Goal: Information Seeking & Learning: Learn about a topic

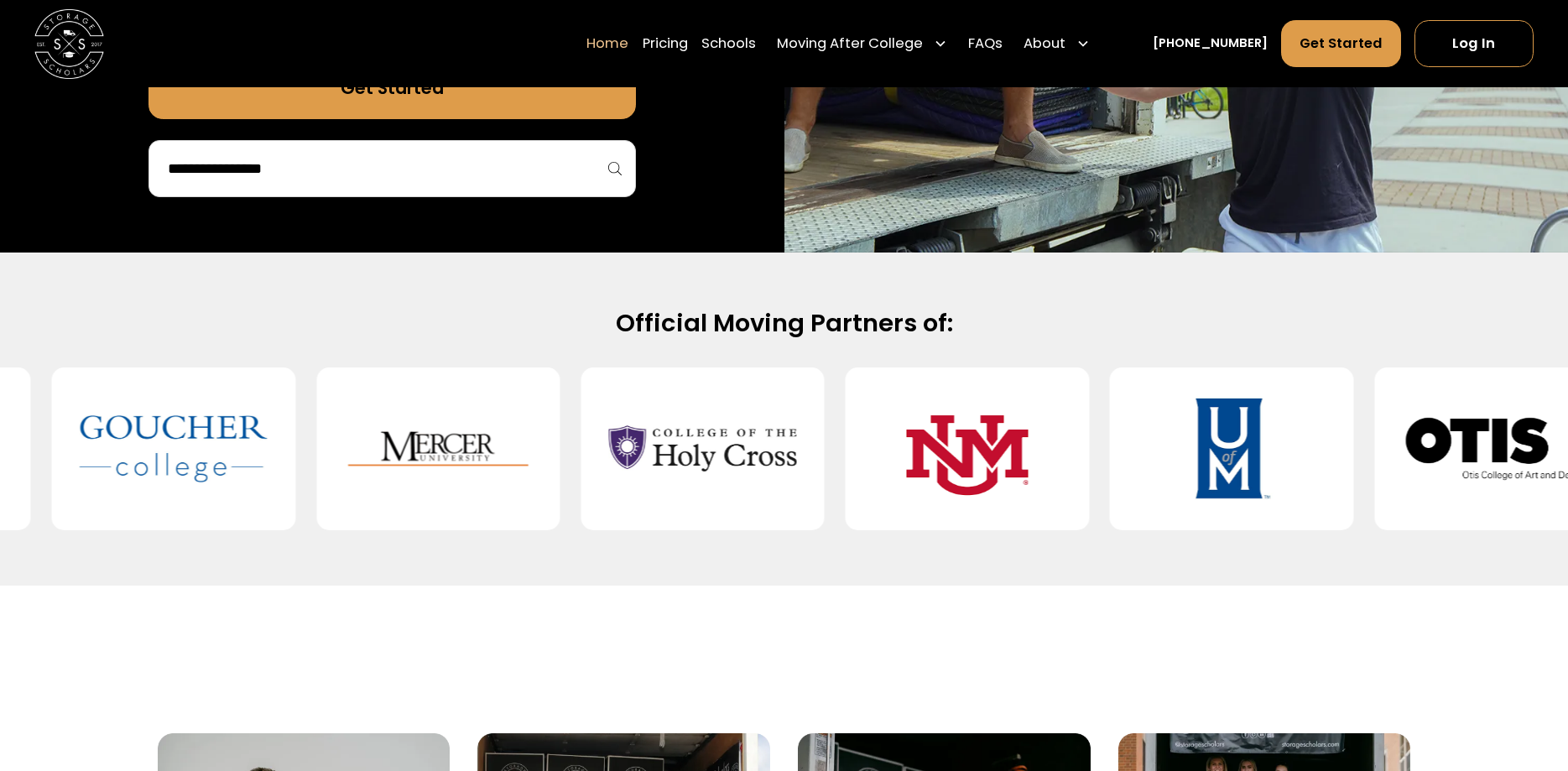
scroll to position [599, 0]
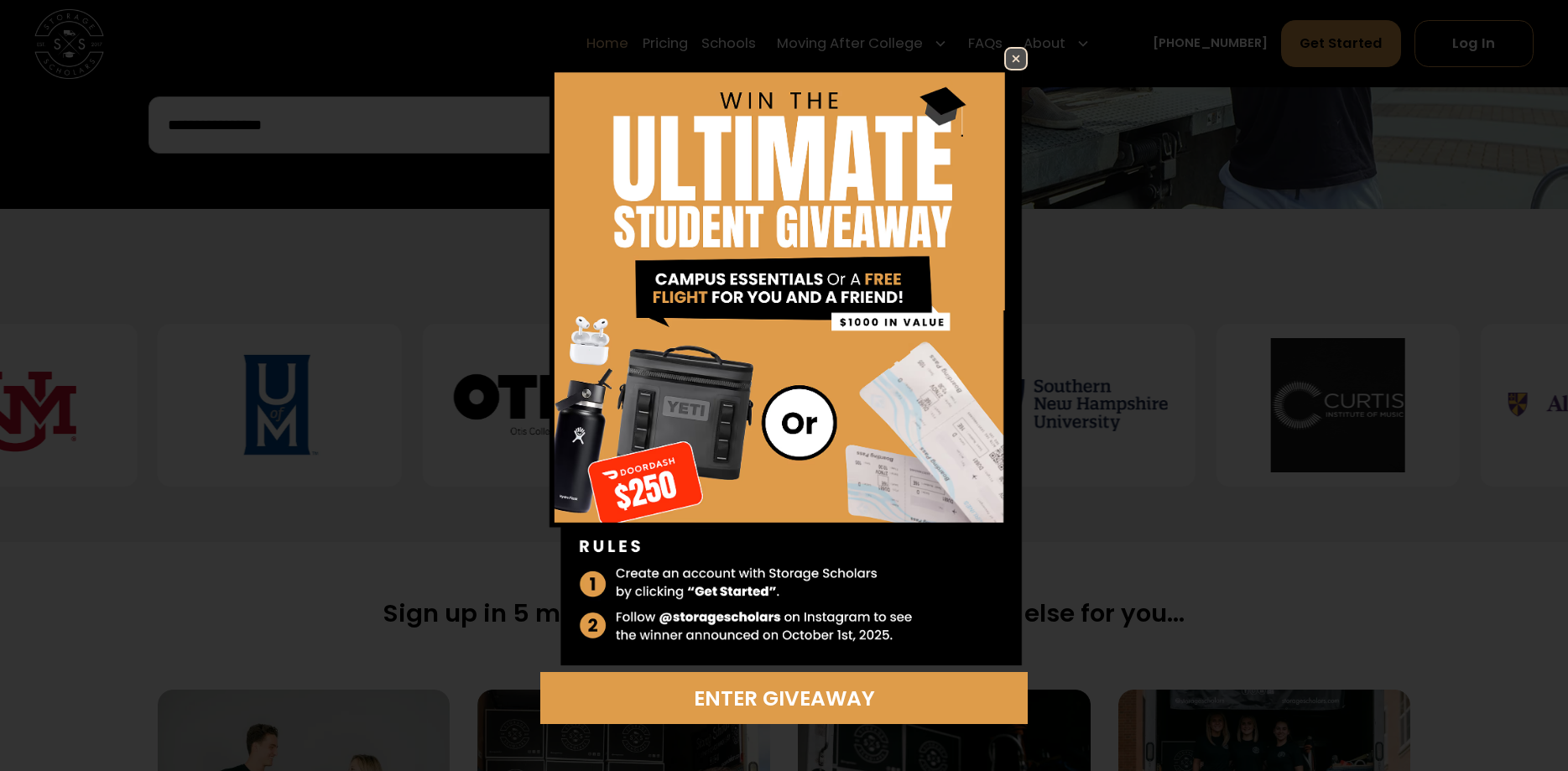
click at [1019, 60] on img at bounding box center [1016, 58] width 20 height 20
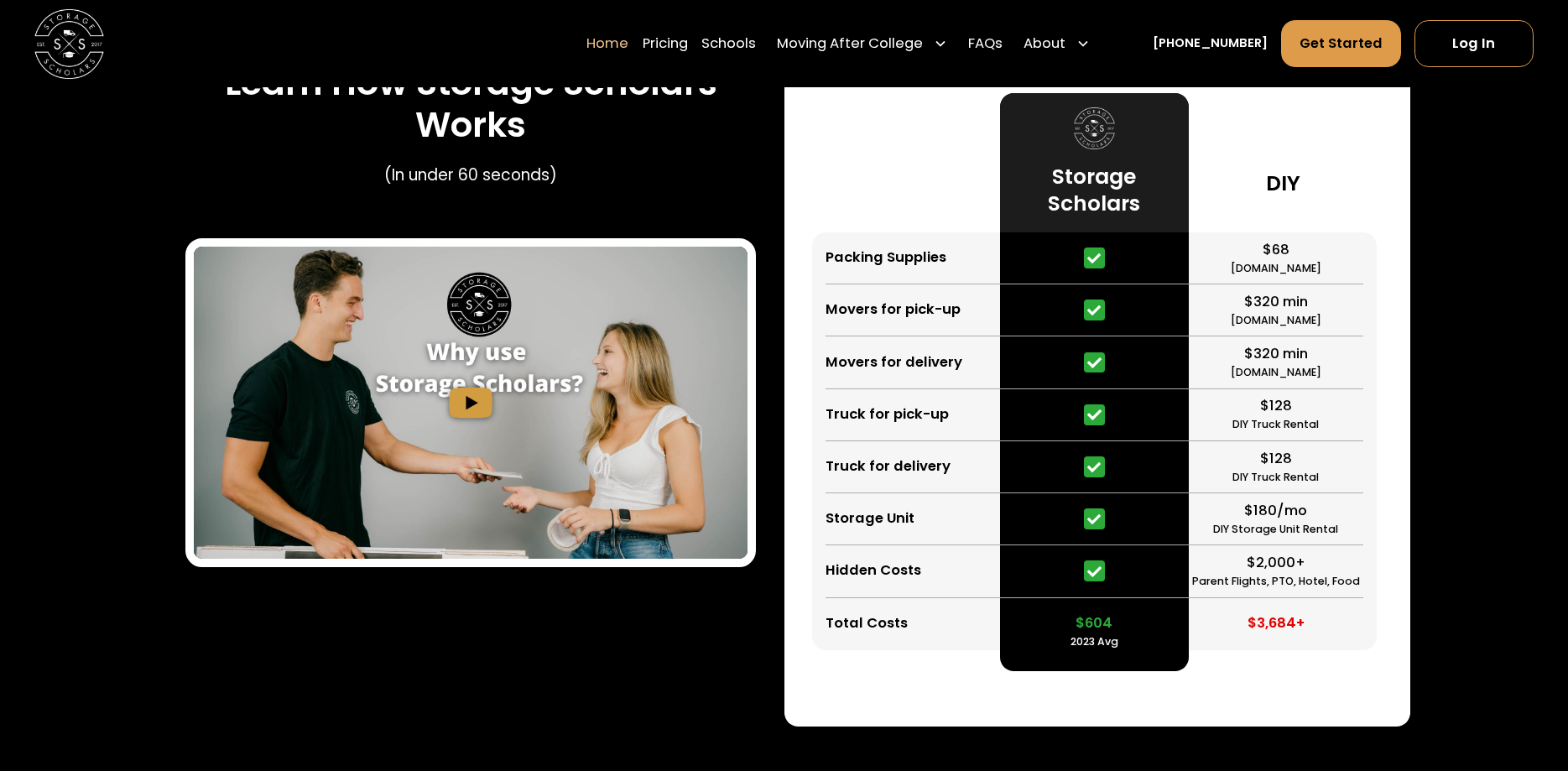
scroll to position [3338, 0]
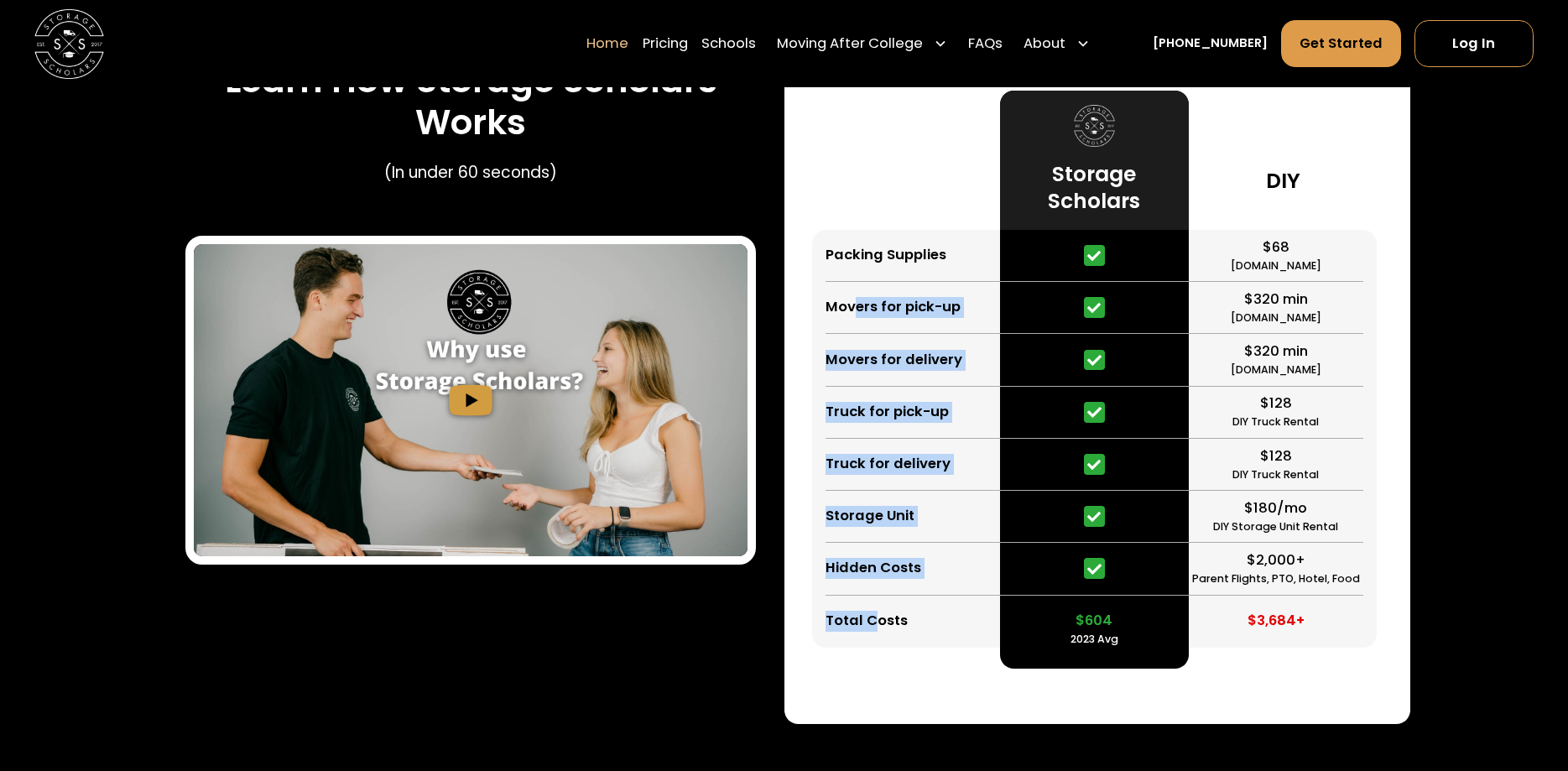
drag, startPoint x: 859, startPoint y: 308, endPoint x: 864, endPoint y: 594, distance: 286.0
click at [878, 619] on div "Packing Supplies Movers for pick-up Movers for delivery Truck for pick-up Truck…" at bounding box center [906, 438] width 189 height 418
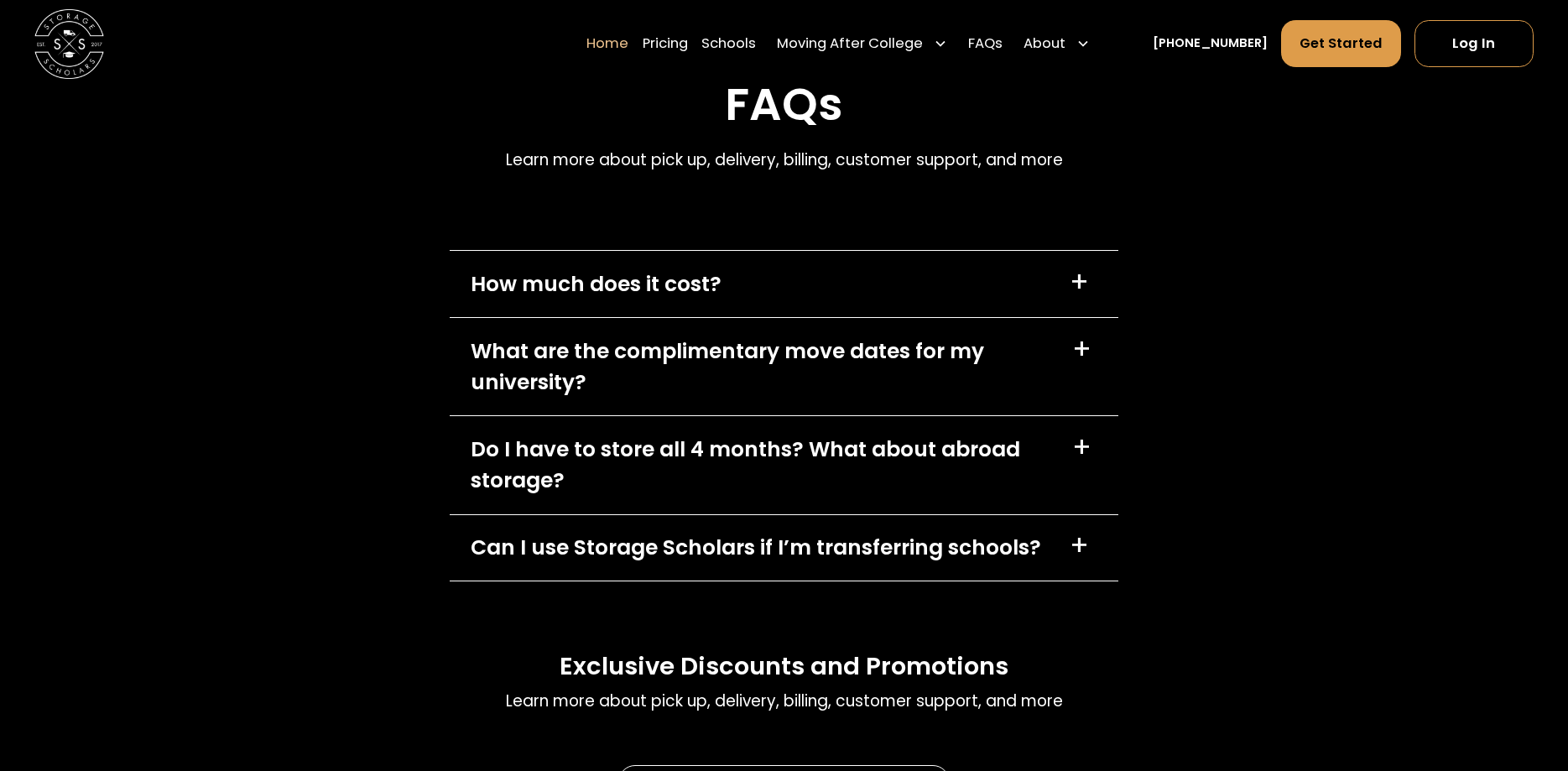
scroll to position [5134, 0]
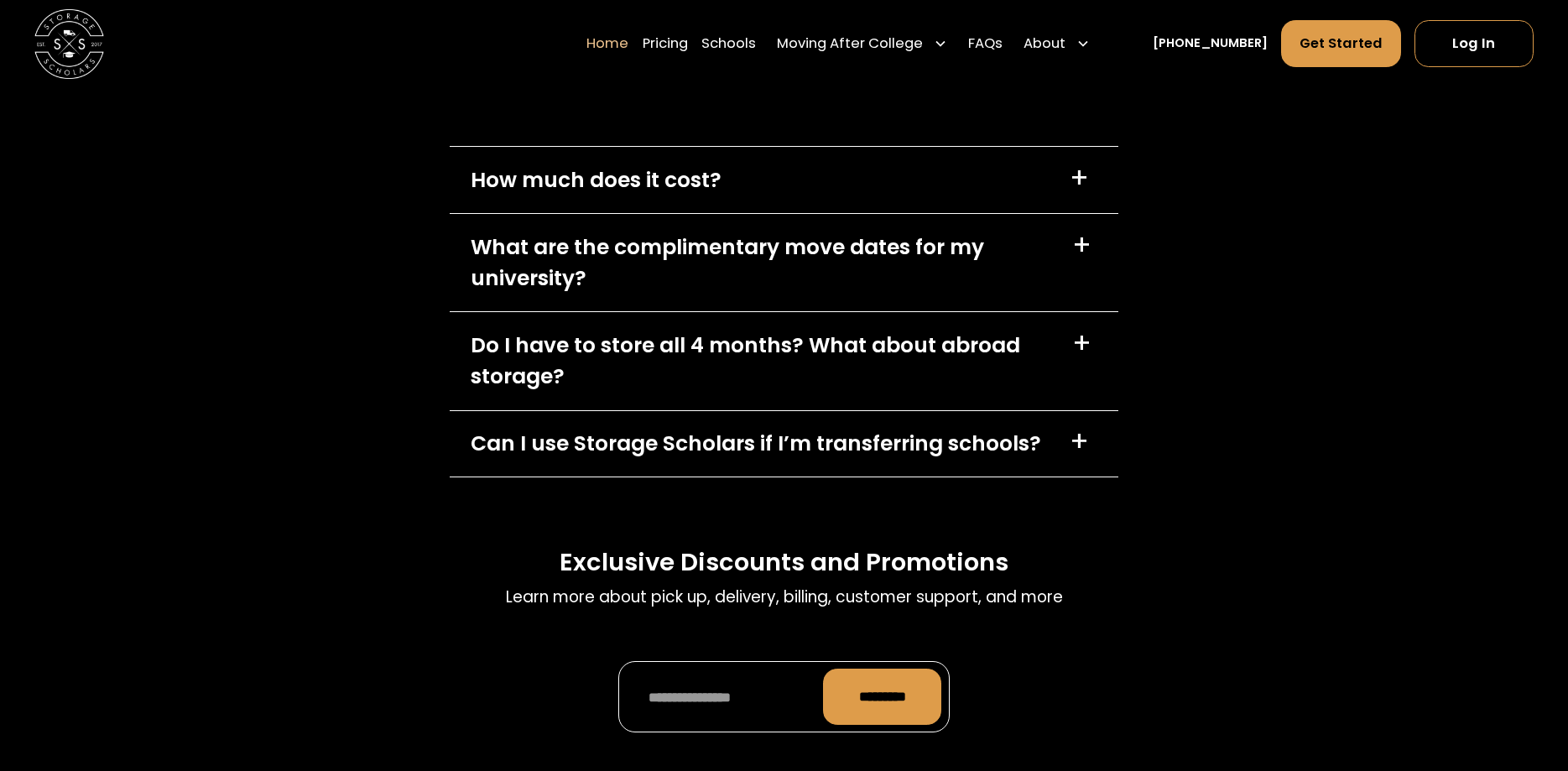
click at [689, 184] on div "How much does it cost?" at bounding box center [596, 179] width 251 height 31
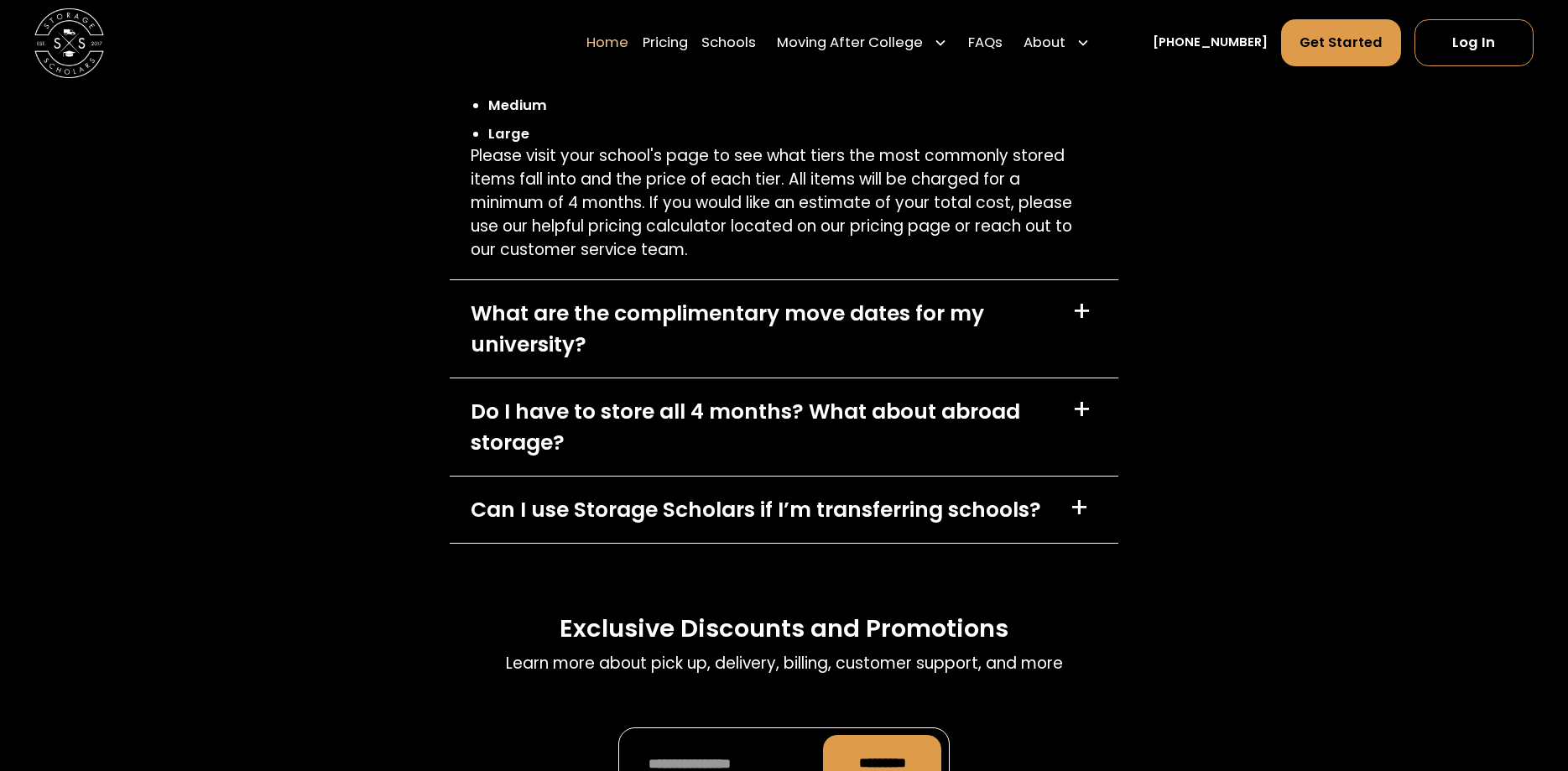
scroll to position [5391, 0]
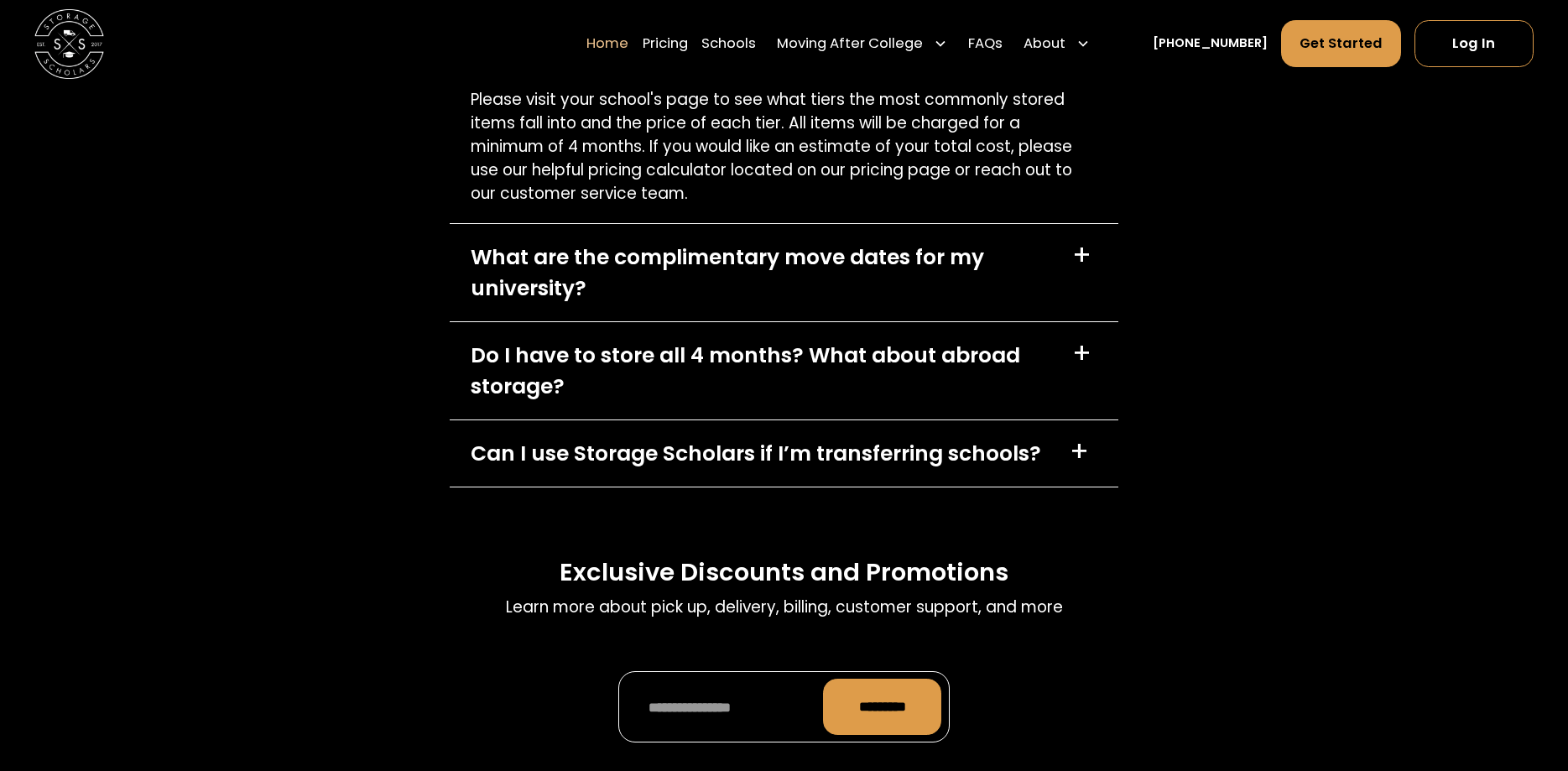
click at [901, 268] on div "What are the complimentary move dates for my university?" at bounding box center [761, 273] width 581 height 63
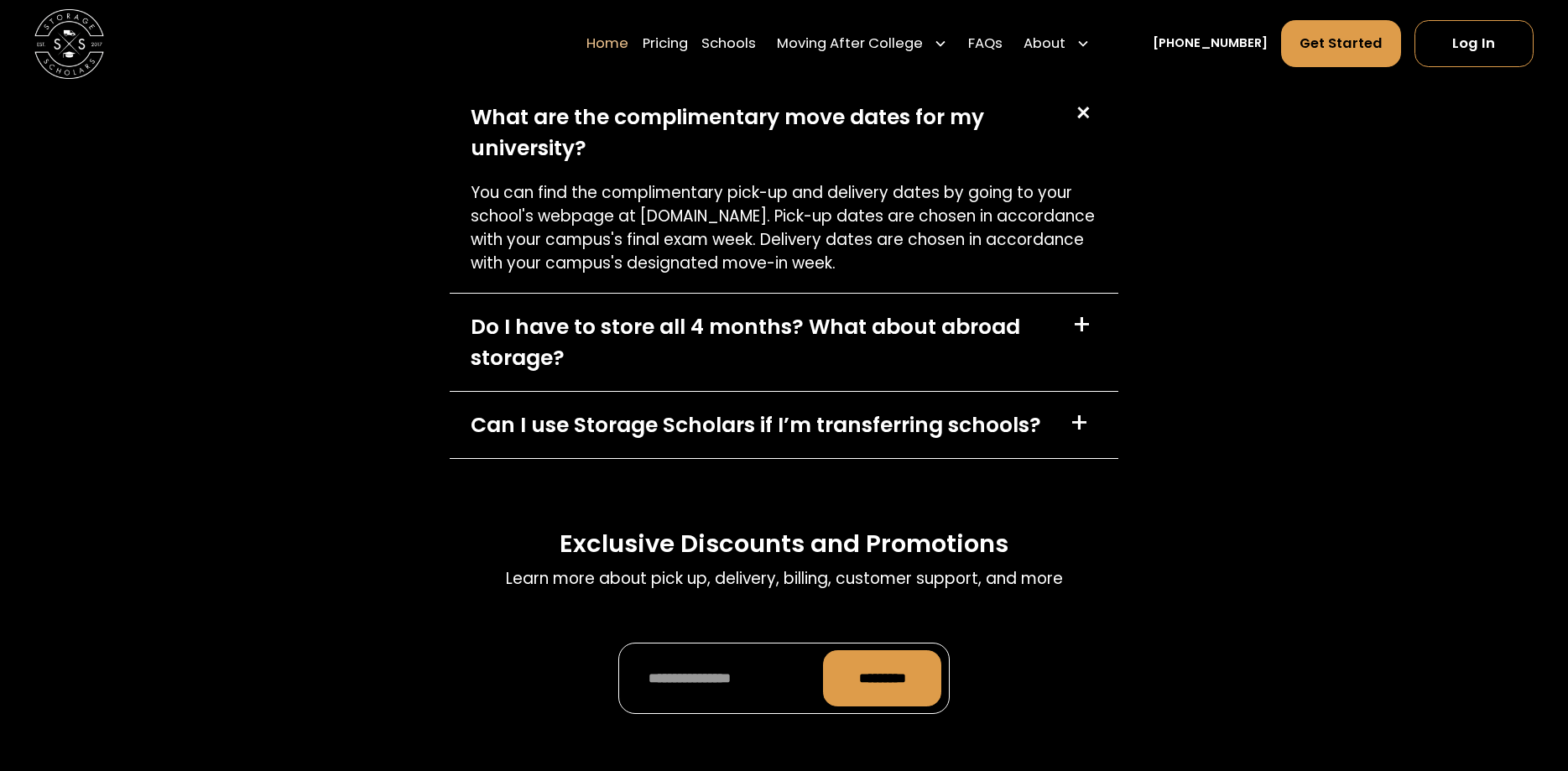
scroll to position [5562, 0]
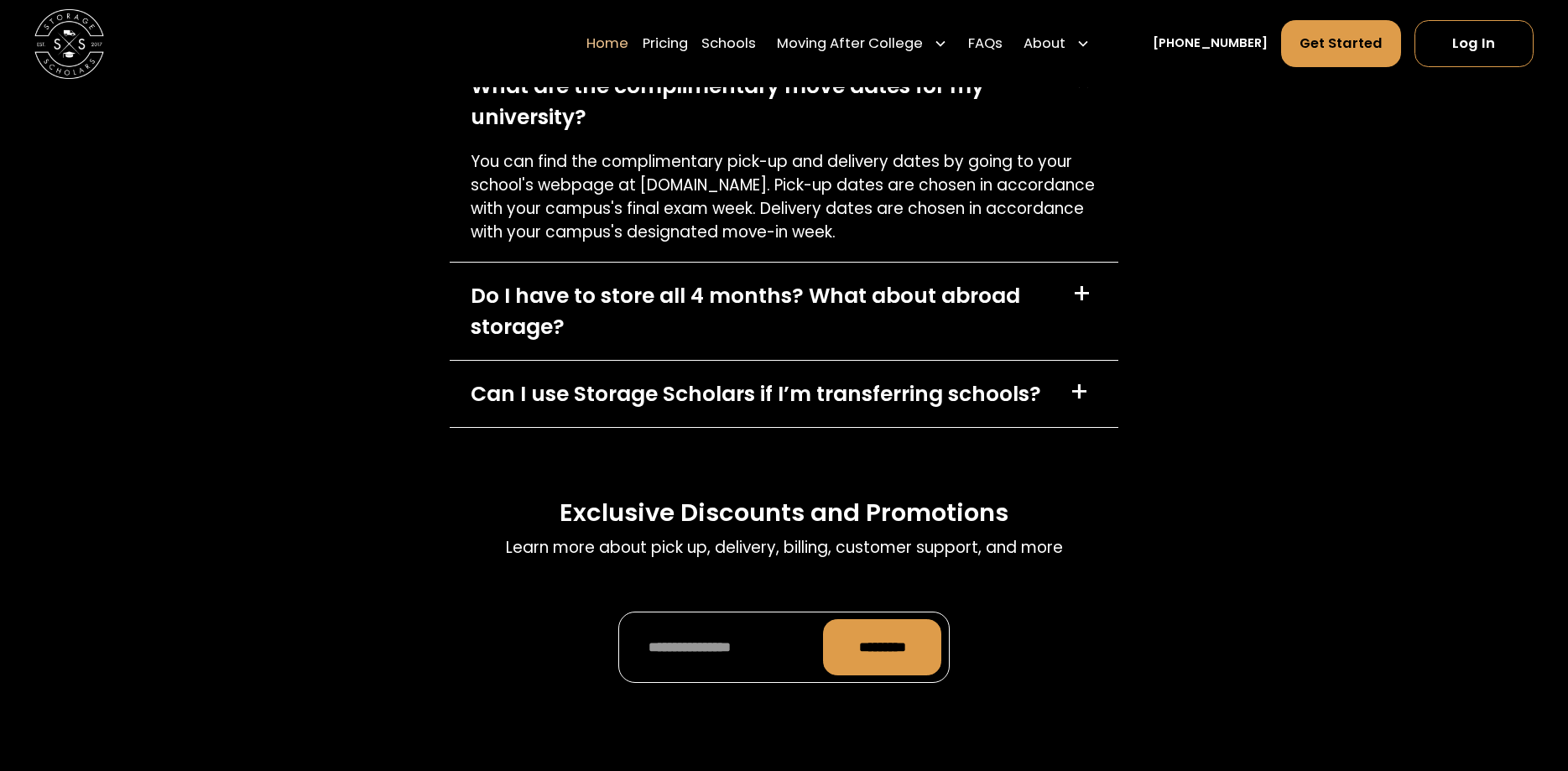
click at [799, 301] on div "Do I have to store all 4 months? What about abroad storage?" at bounding box center [761, 312] width 581 height 63
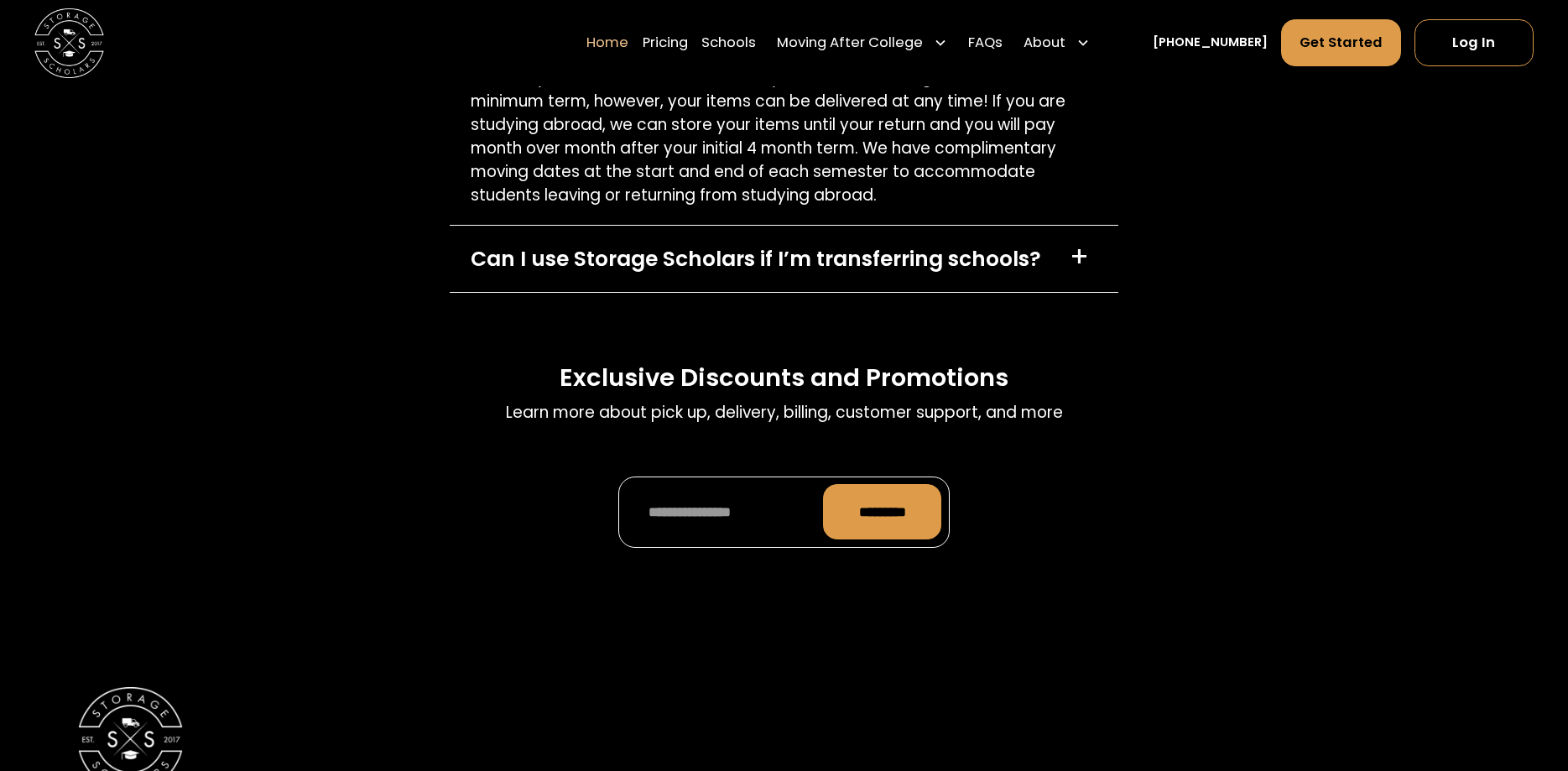
scroll to position [5904, 0]
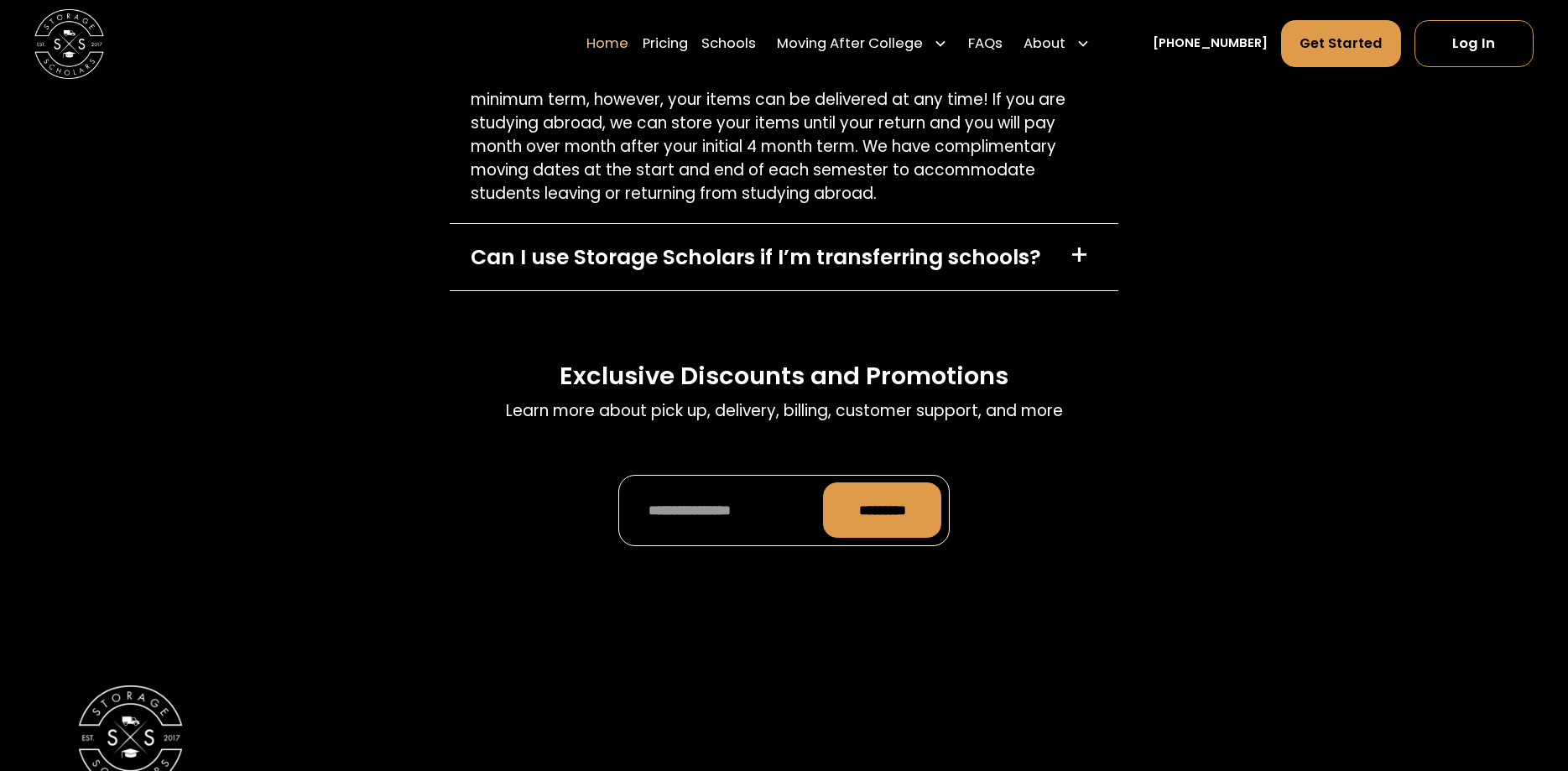
click at [813, 264] on div "Can I use Storage Scholars if I’m transferring schools?" at bounding box center [756, 257] width 570 height 31
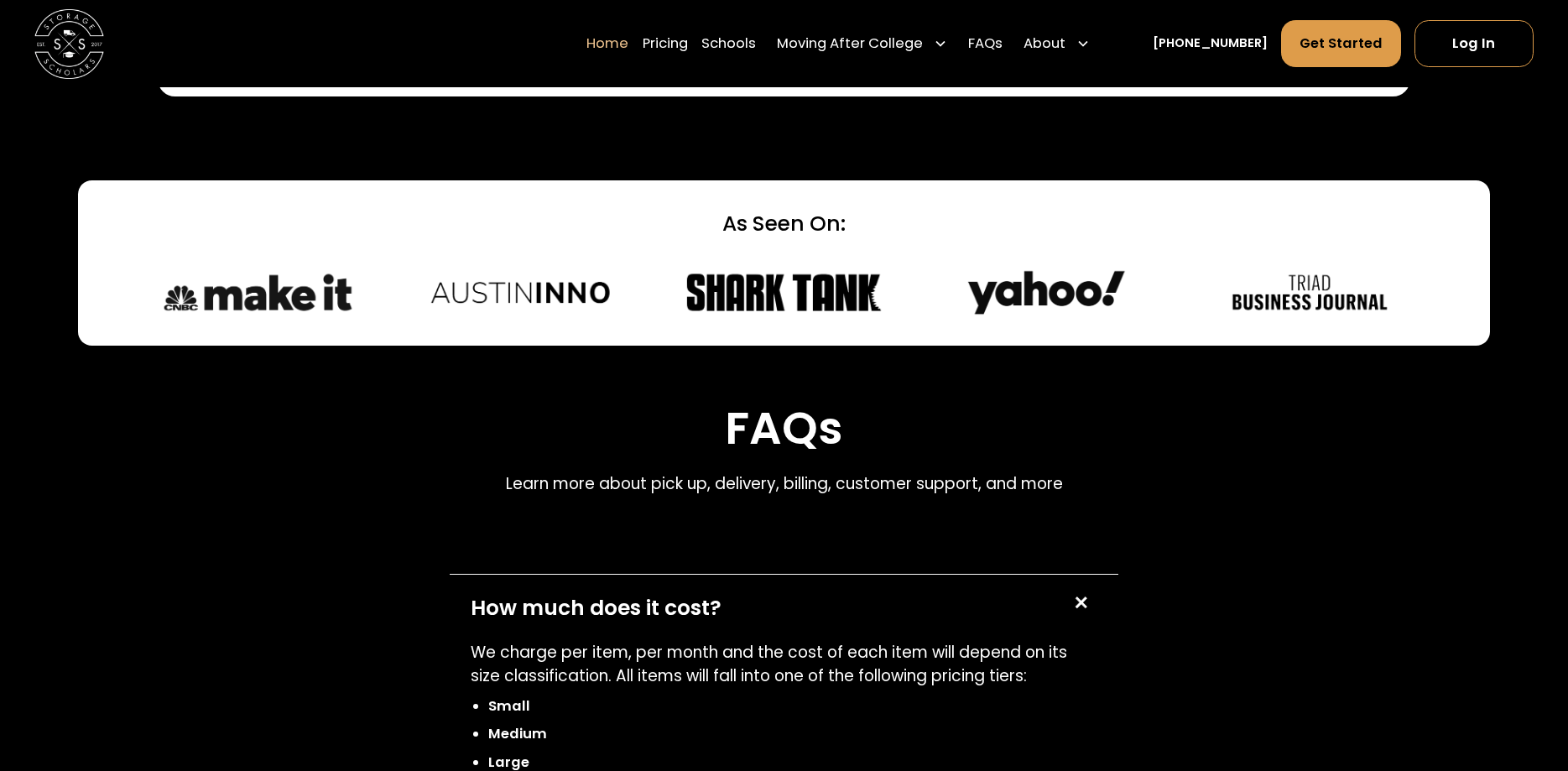
scroll to position [4108, 0]
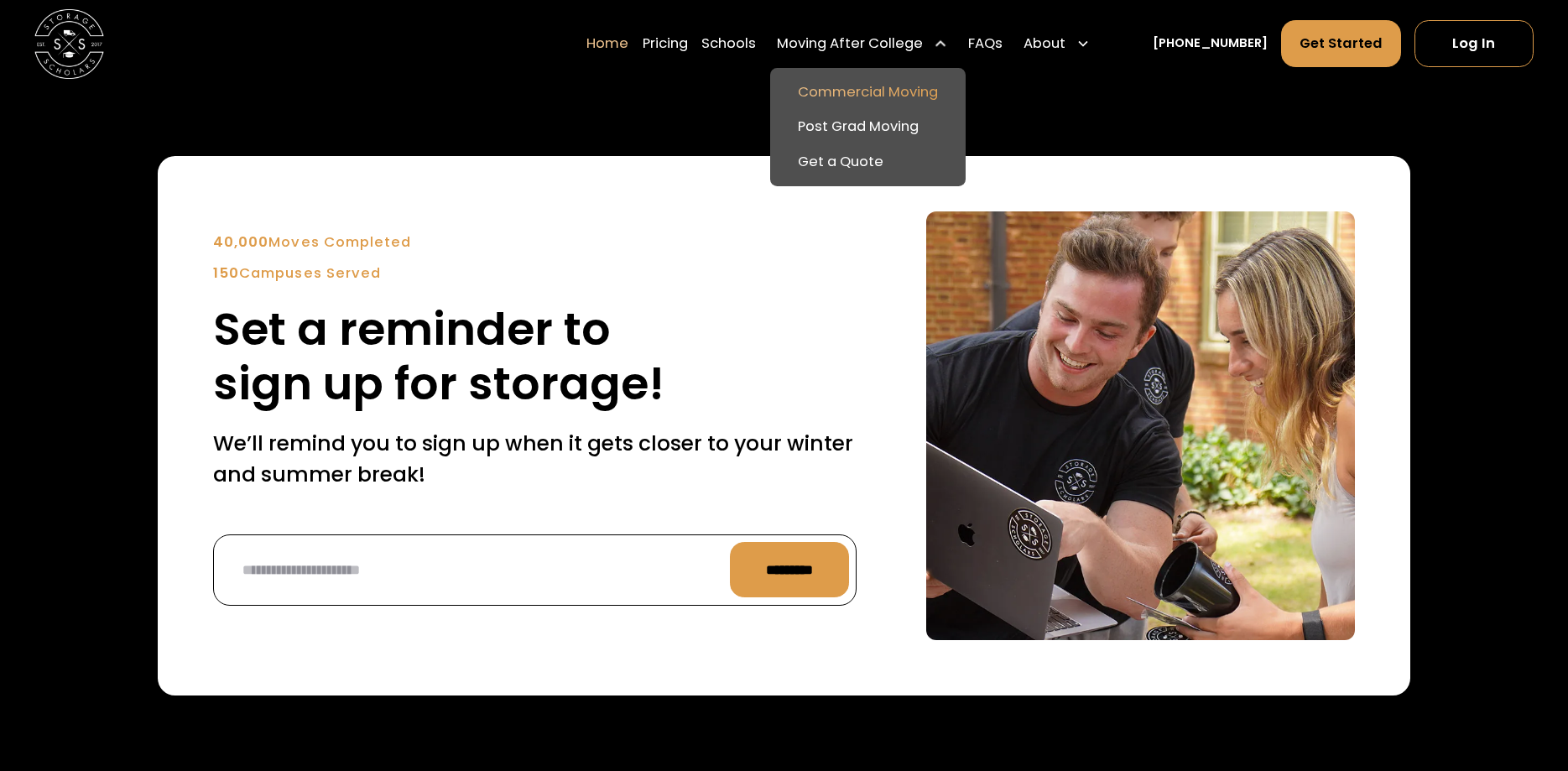
click at [896, 91] on link "Commercial Moving" at bounding box center [868, 91] width 182 height 34
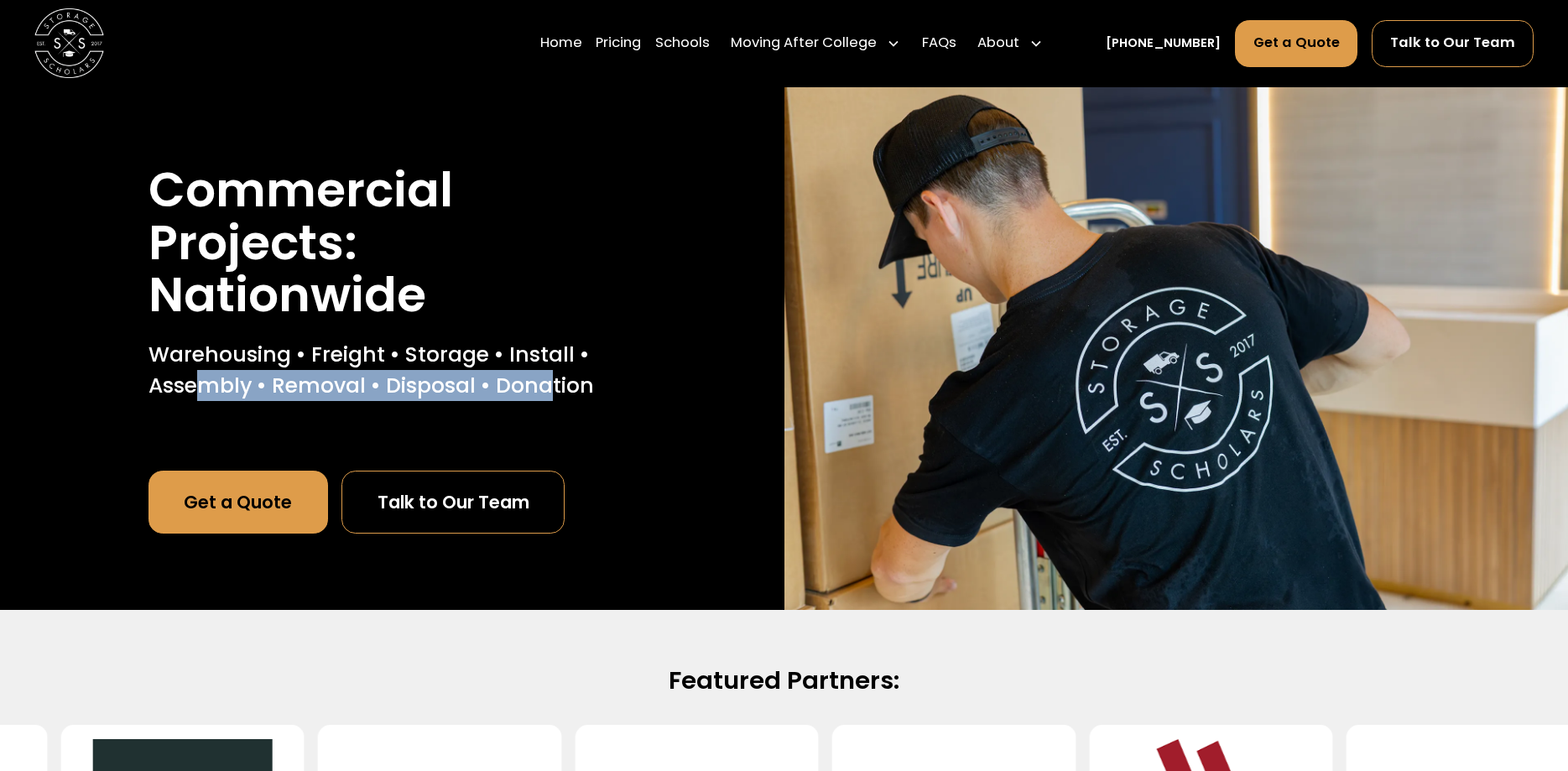
drag, startPoint x: 195, startPoint y: 386, endPoint x: 550, endPoint y: 406, distance: 355.6
click at [550, 406] on div "Commercial Projects: Nationwide Warehousing • Freight • Storage • Install • Ass…" at bounding box center [393, 286] width 488 height 247
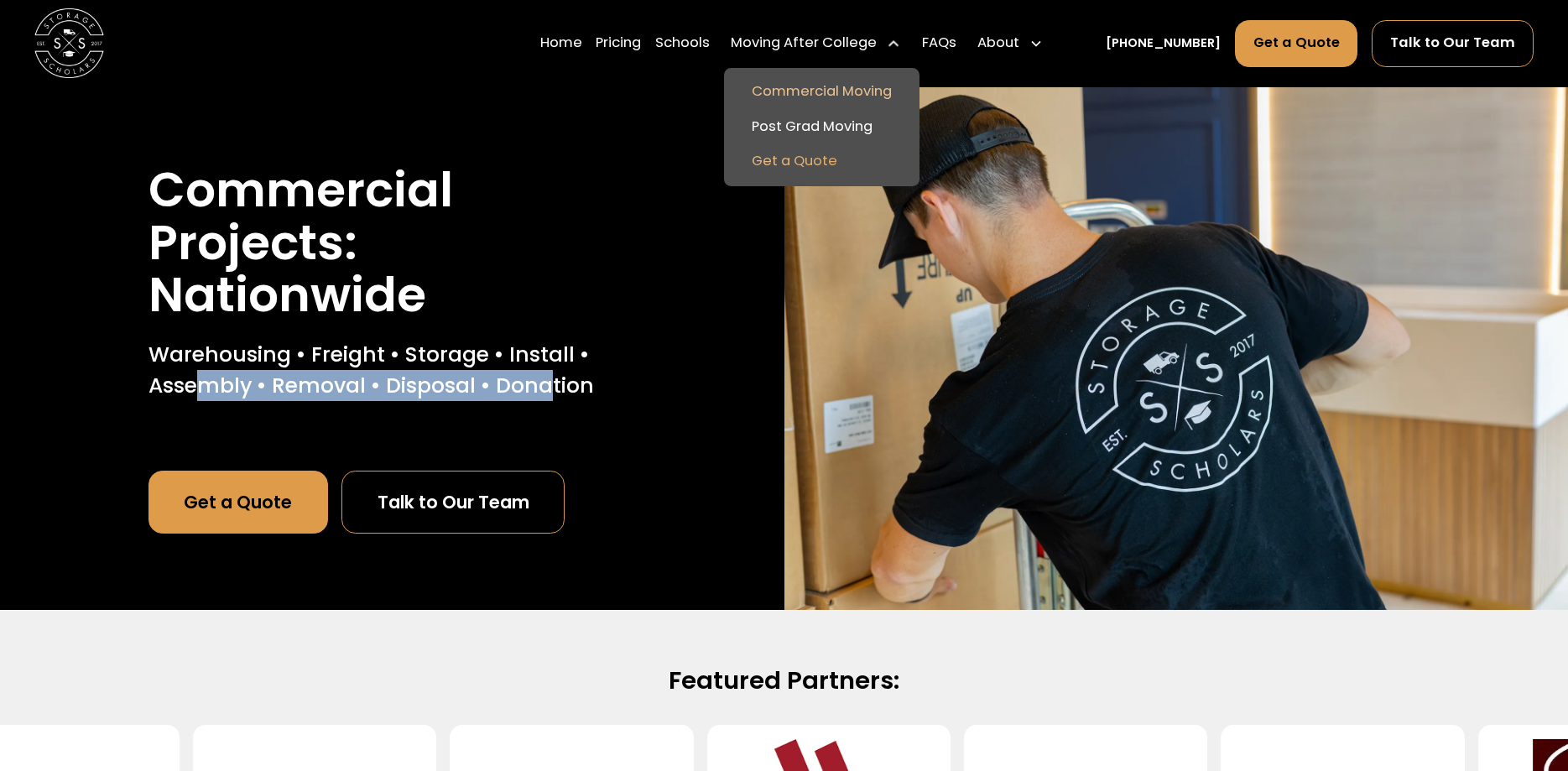
click at [835, 156] on link "Get a Quote" at bounding box center [821, 161] width 182 height 34
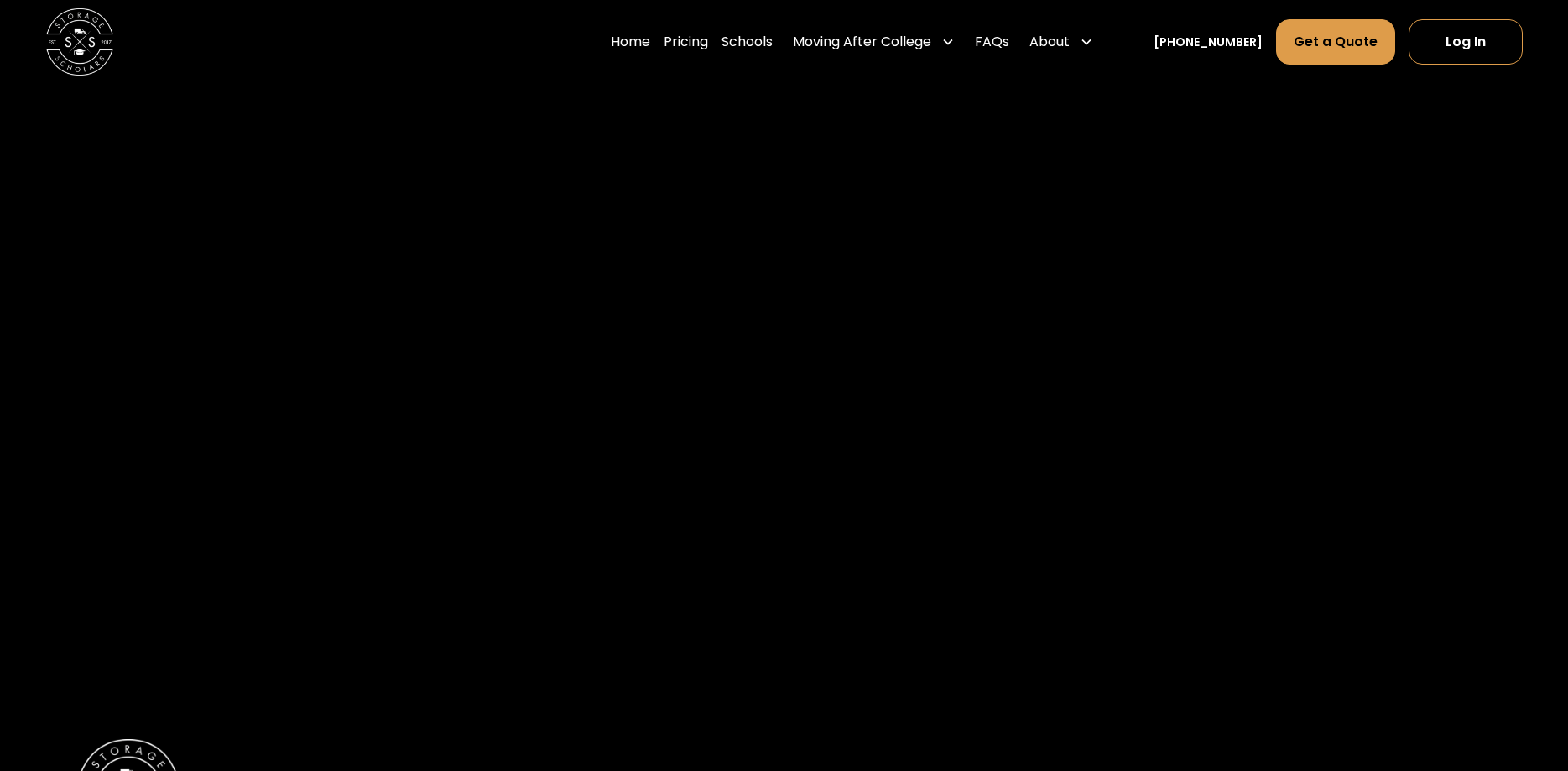
scroll to position [2310, 0]
